Goal: Task Accomplishment & Management: Use online tool/utility

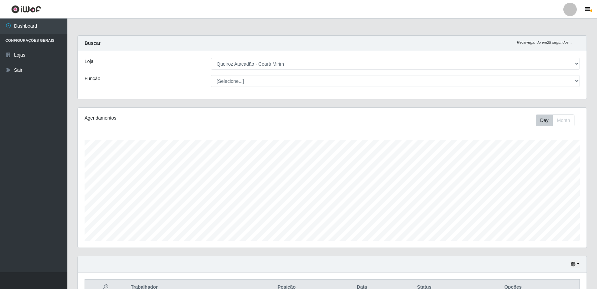
select select "465"
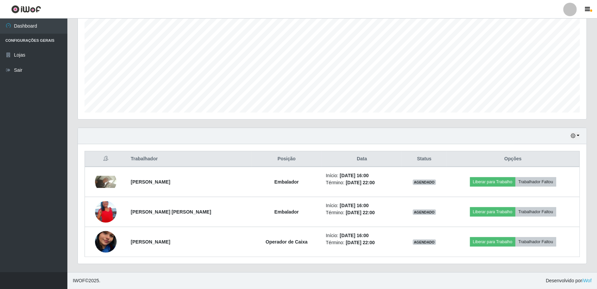
scroll to position [140, 509]
click at [577, 138] on button "button" at bounding box center [575, 136] width 9 height 8
click at [558, 165] on button "1 dia" at bounding box center [552, 162] width 53 height 14
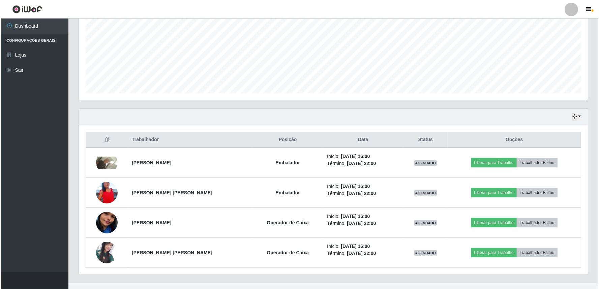
scroll to position [158, 0]
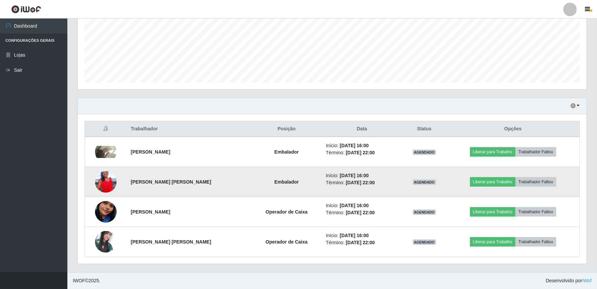
click at [105, 177] on img at bounding box center [106, 182] width 22 height 38
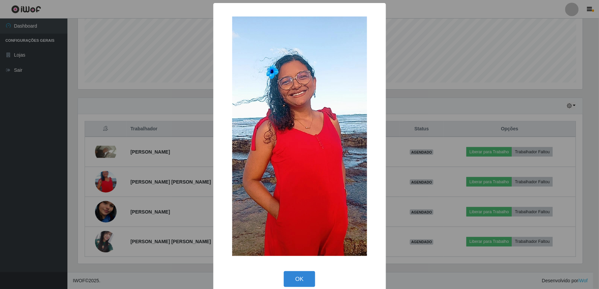
drag, startPoint x: 155, startPoint y: 96, endPoint x: 210, endPoint y: 149, distance: 76.3
click at [160, 99] on div "× OK Cancel" at bounding box center [299, 144] width 599 height 289
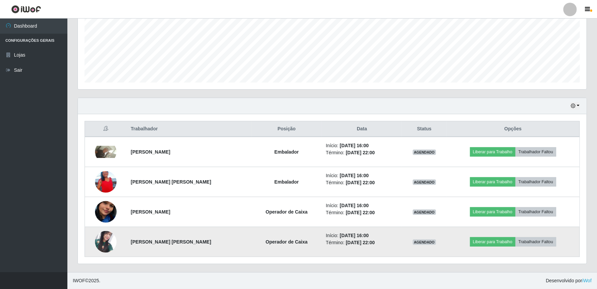
scroll to position [140, 509]
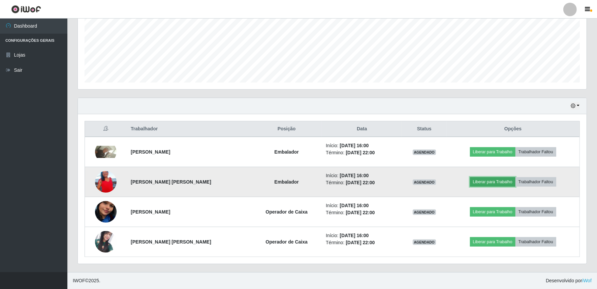
click at [504, 183] on button "Liberar para Trabalho" at bounding box center [493, 181] width 46 height 9
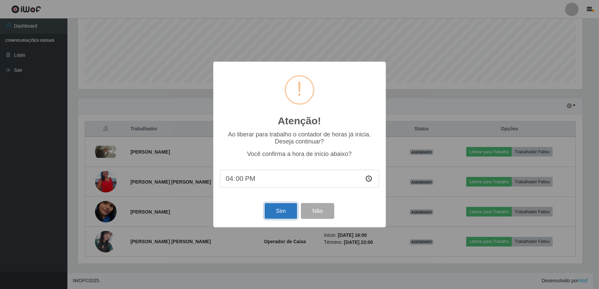
click at [278, 208] on button "Sim" at bounding box center [281, 211] width 33 height 16
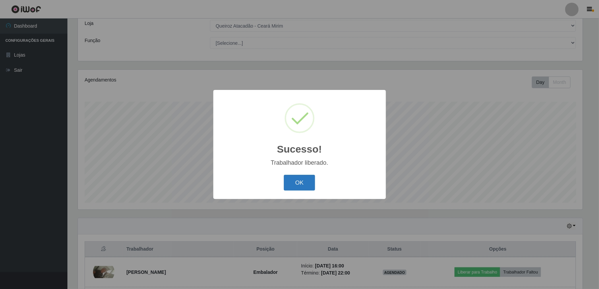
click at [308, 187] on button "OK" at bounding box center [299, 183] width 31 height 16
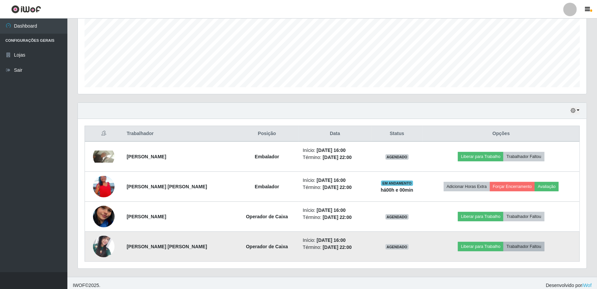
scroll to position [158, 0]
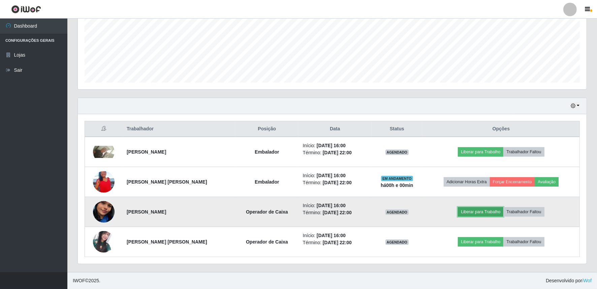
click at [493, 212] on button "Liberar para Trabalho" at bounding box center [481, 211] width 46 height 9
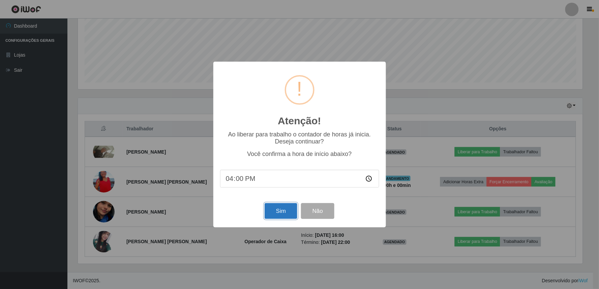
click at [276, 207] on button "Sim" at bounding box center [281, 211] width 33 height 16
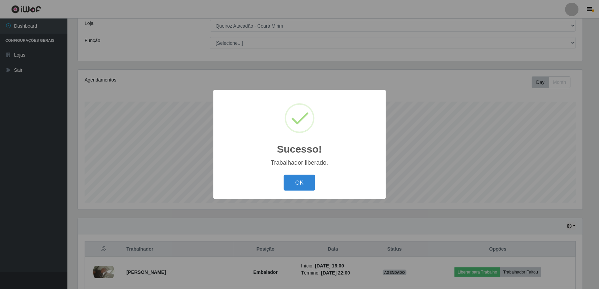
click at [298, 175] on div "OK Cancel" at bounding box center [299, 182] width 159 height 19
click at [299, 179] on button "OK" at bounding box center [299, 183] width 31 height 16
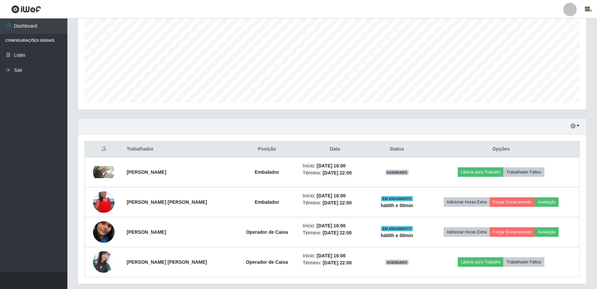
scroll to position [158, 0]
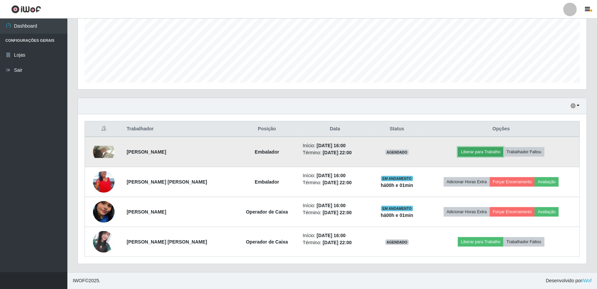
click at [491, 153] on button "Liberar para Trabalho" at bounding box center [481, 151] width 46 height 9
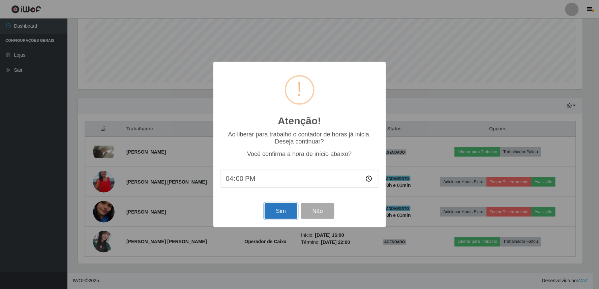
click at [284, 216] on button "Sim" at bounding box center [281, 211] width 33 height 16
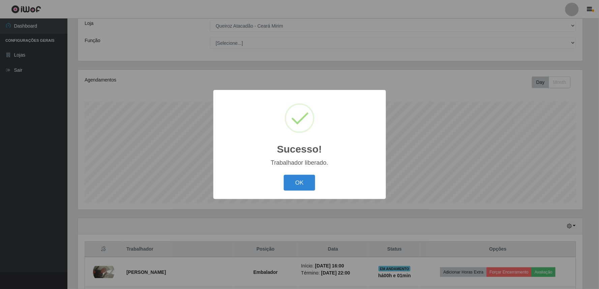
click at [315, 180] on div "OK Cancel" at bounding box center [299, 182] width 159 height 19
click at [308, 180] on button "OK" at bounding box center [299, 183] width 31 height 16
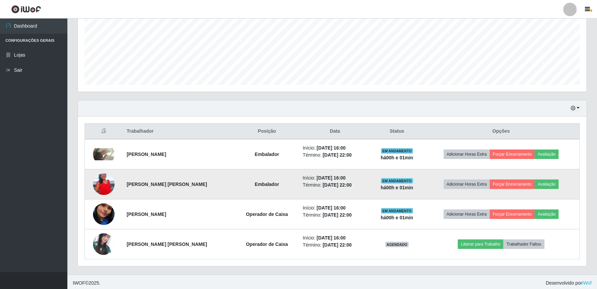
scroll to position [158, 0]
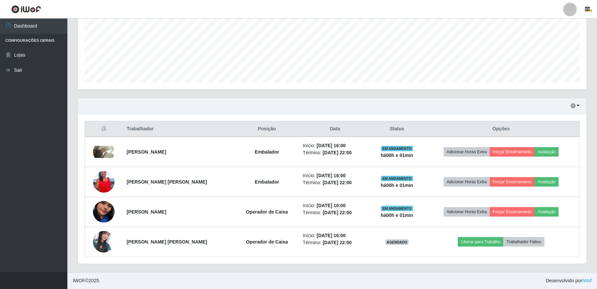
click at [580, 107] on div "Hoje 1 dia 3 dias 1 Semana Não encerrados" at bounding box center [332, 106] width 509 height 16
click at [576, 105] on button "button" at bounding box center [575, 106] width 9 height 8
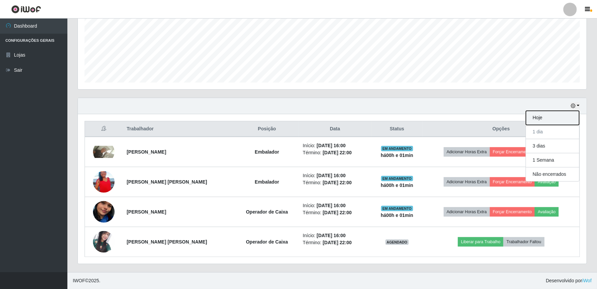
click at [551, 117] on button "Hoje" at bounding box center [552, 118] width 53 height 14
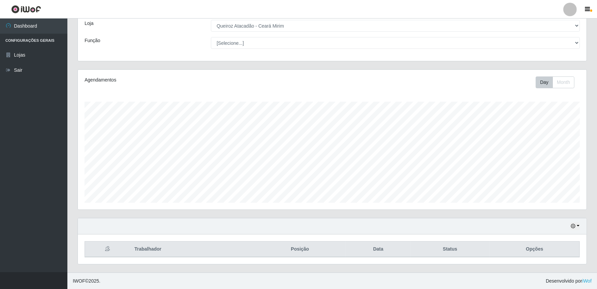
scroll to position [128, 0]
